Goal: Task Accomplishment & Management: Complete application form

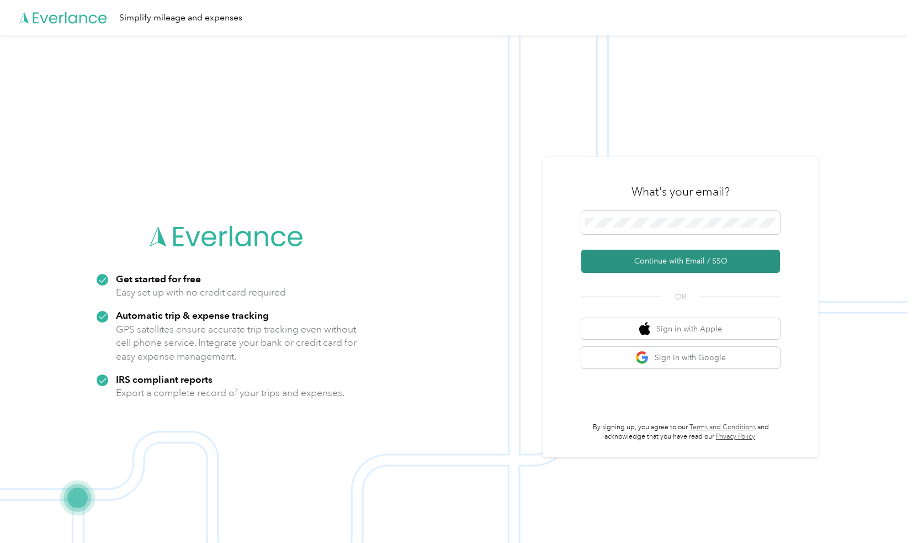
click at [681, 261] on button "Continue with Email / SSO" at bounding box center [680, 261] width 199 height 23
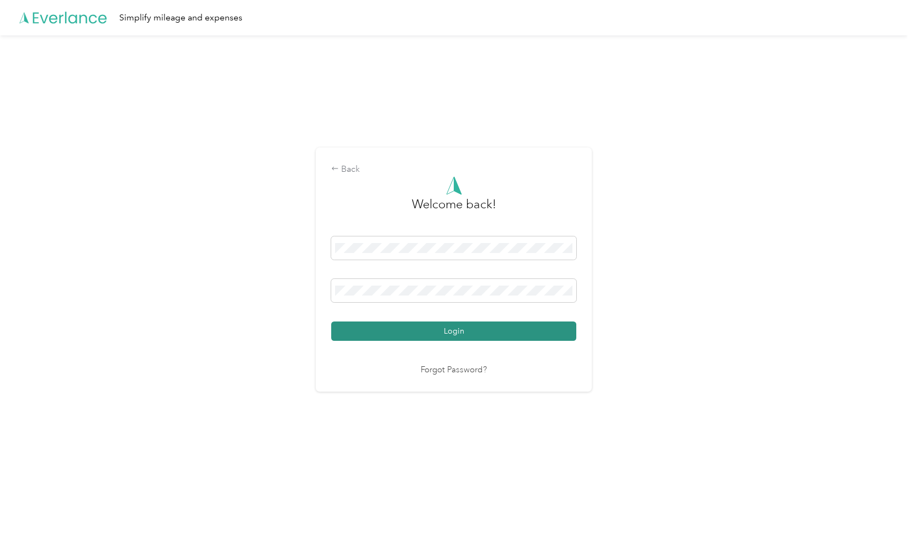
click at [469, 335] on button "Login" at bounding box center [453, 330] width 245 height 19
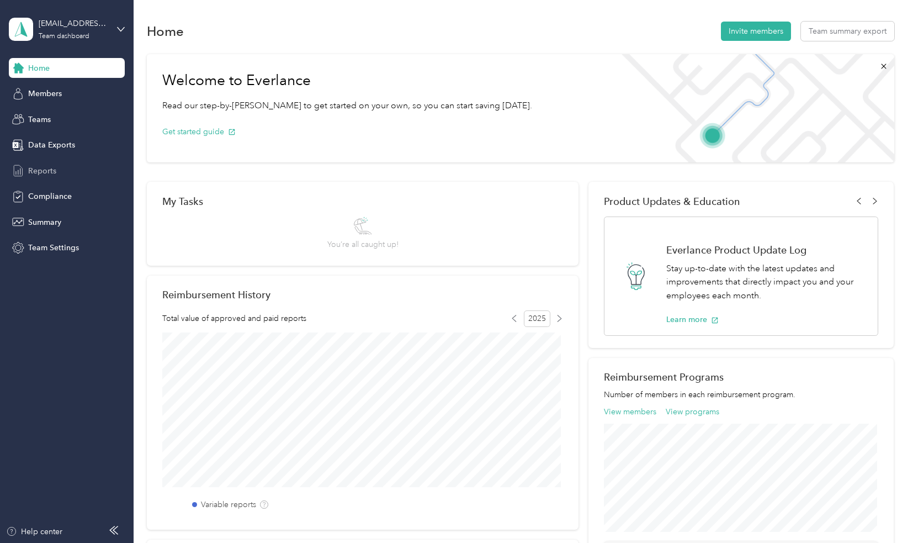
click at [43, 168] on span "Reports" at bounding box center [42, 171] width 28 height 12
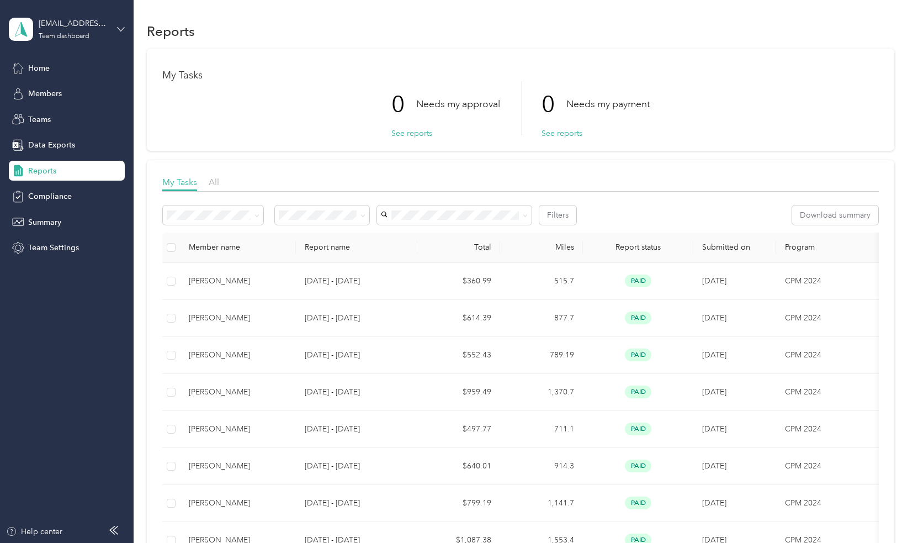
click at [118, 31] on icon at bounding box center [121, 29] width 8 height 8
click at [38, 115] on div "Personal dashboard" at bounding box center [54, 114] width 70 height 12
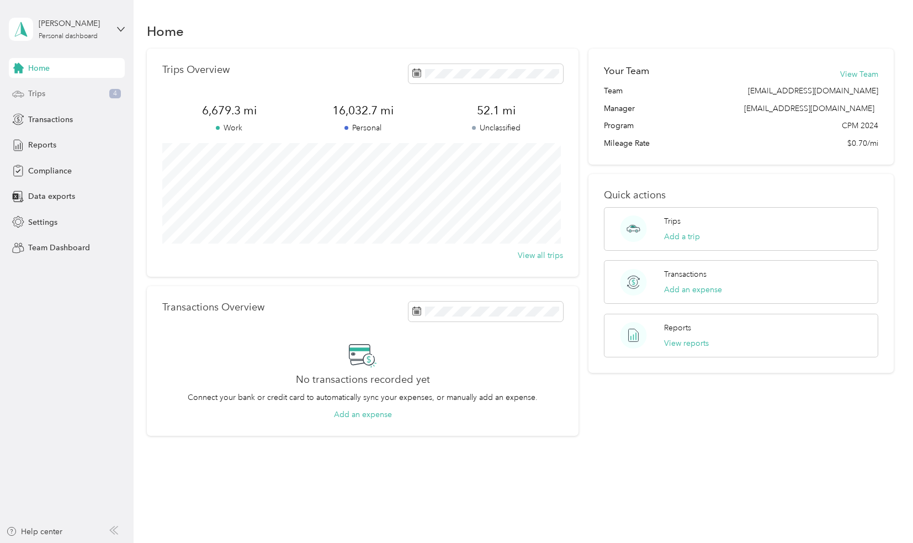
click at [51, 92] on div "Trips 4" at bounding box center [67, 94] width 116 height 20
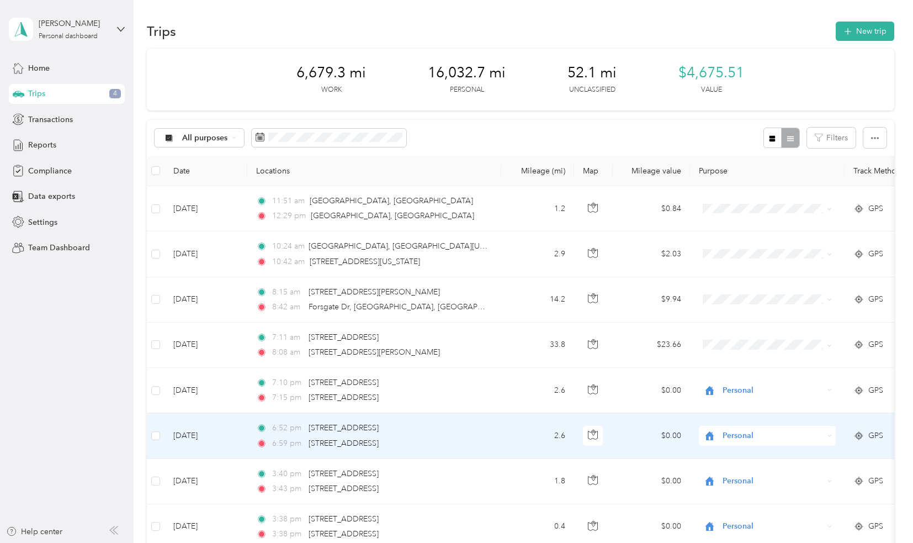
click at [176, 419] on td "[DATE]" at bounding box center [205, 435] width 83 height 45
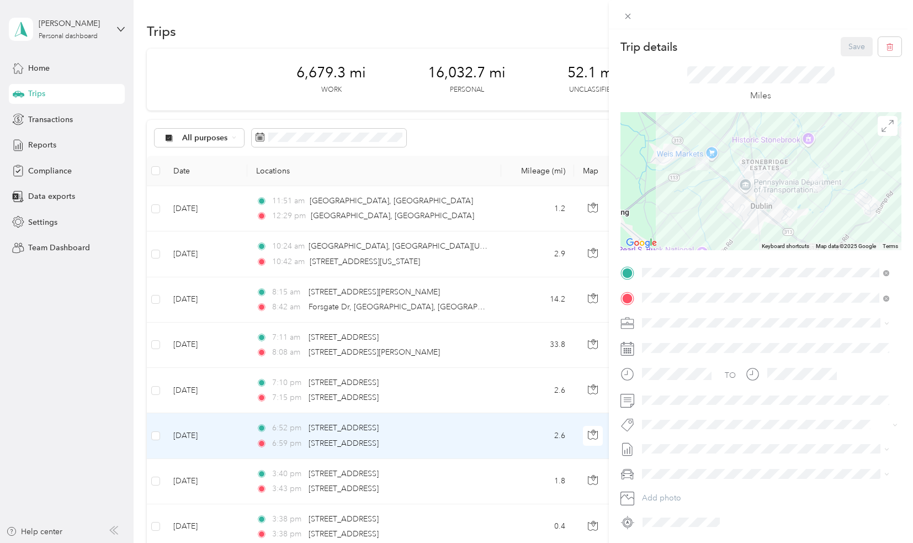
click at [229, 8] on div "Trip details Save This trip cannot be edited because it is either under review,…" at bounding box center [456, 271] width 913 height 543
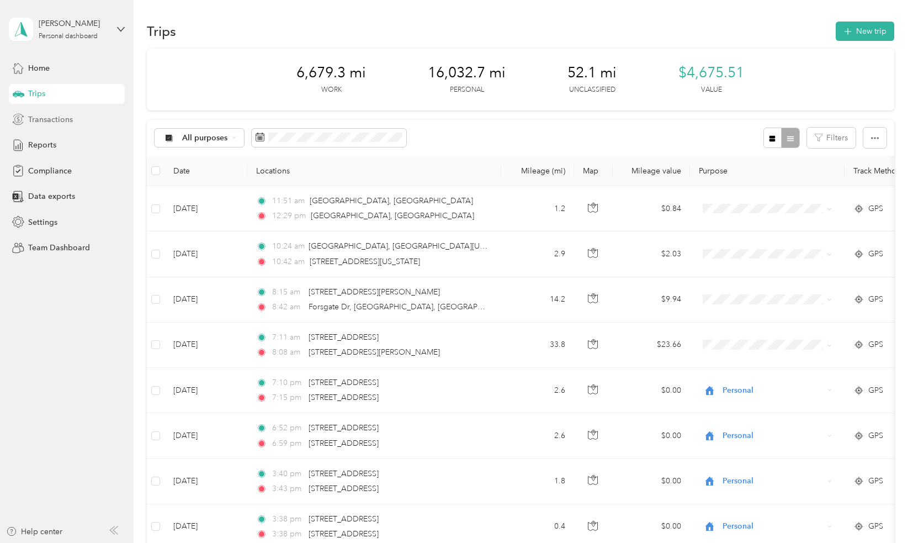
click at [30, 120] on span "Transactions" at bounding box center [50, 120] width 45 height 12
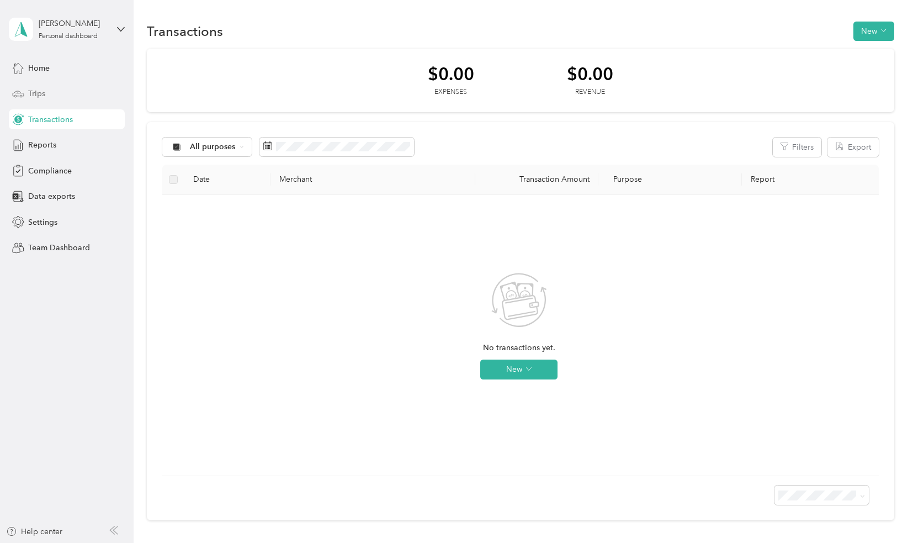
click at [42, 89] on span "Trips" at bounding box center [36, 94] width 17 height 12
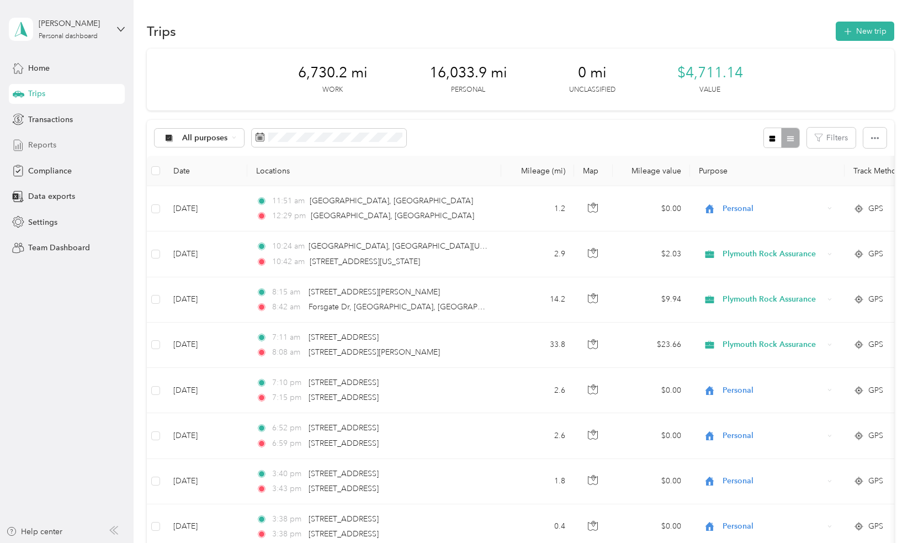
click at [36, 140] on span "Reports" at bounding box center [42, 145] width 28 height 12
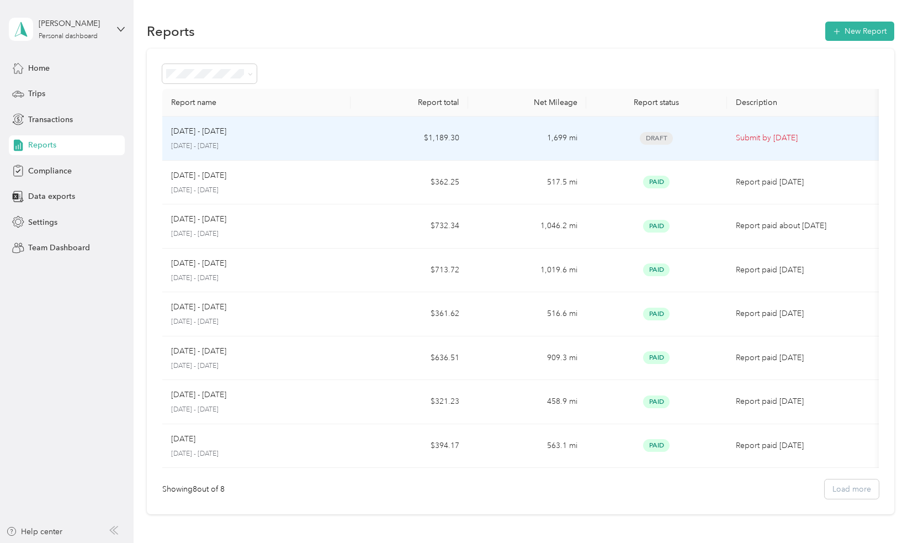
click at [768, 137] on p "Submit by [DATE]" at bounding box center [805, 138] width 139 height 12
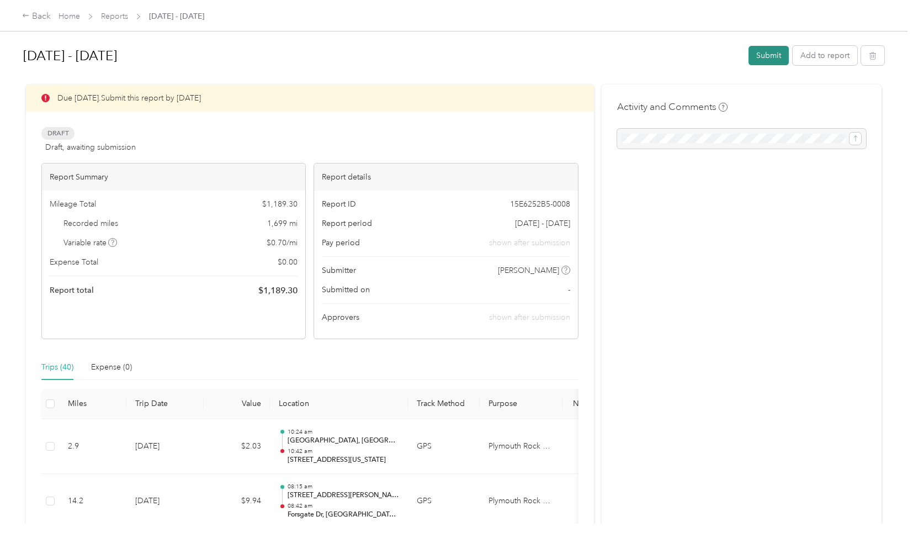
click at [767, 58] on button "Submit" at bounding box center [769, 55] width 40 height 19
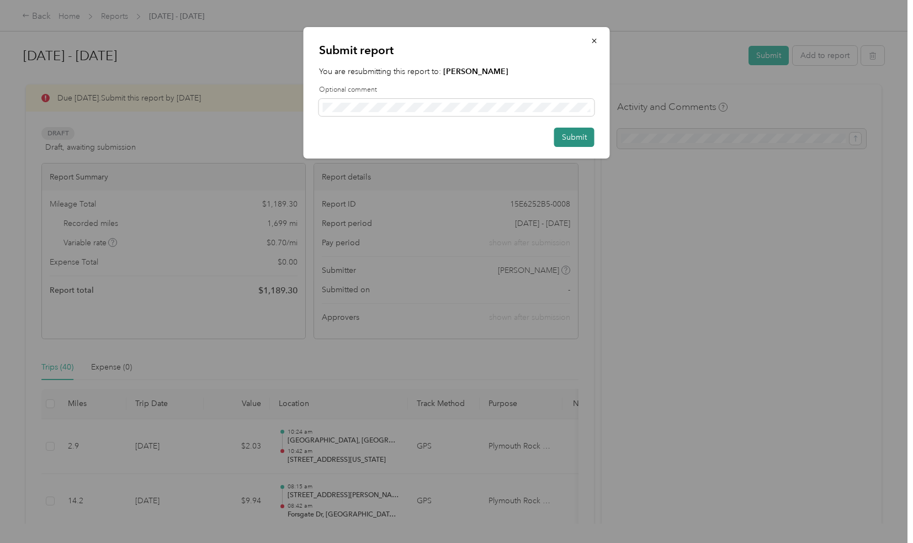
click at [580, 129] on button "Submit" at bounding box center [574, 137] width 40 height 19
